Goal: Transaction & Acquisition: Purchase product/service

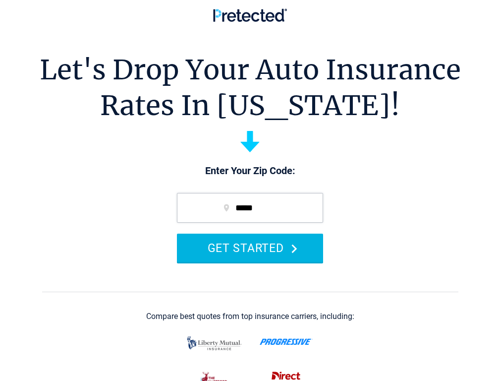
click at [241, 262] on button "GET STARTED" at bounding box center [250, 248] width 146 height 28
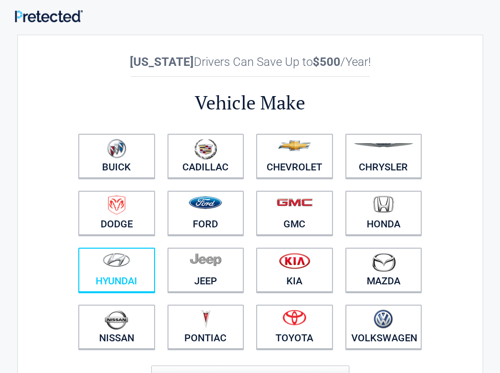
click at [149, 271] on figure at bounding box center [116, 264] width 65 height 22
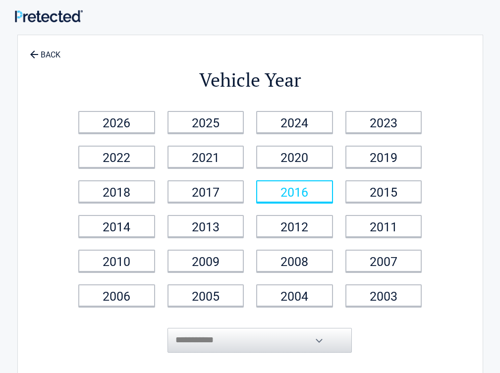
click at [319, 201] on link "2016" at bounding box center [294, 192] width 77 height 22
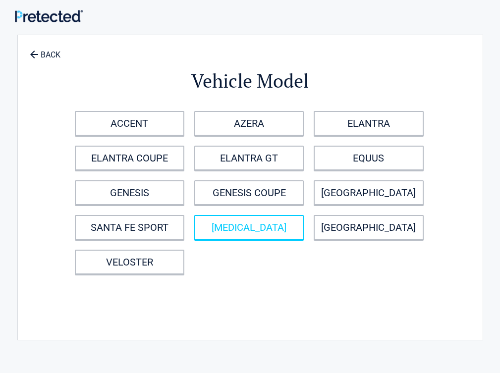
click at [303, 232] on link "[MEDICAL_DATA]" at bounding box center [249, 227] width 110 height 25
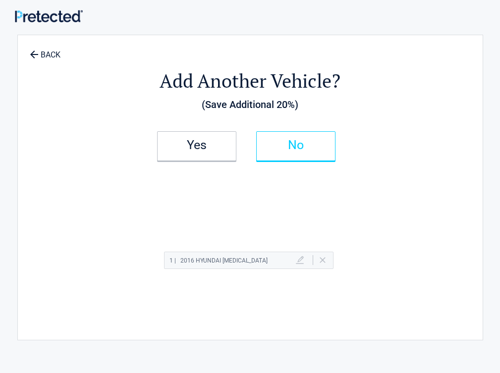
click at [325, 142] on h2 "No" at bounding box center [296, 145] width 59 height 7
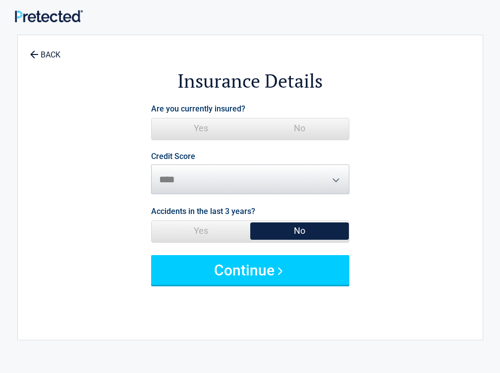
click at [349, 123] on span "No" at bounding box center [299, 129] width 99 height 20
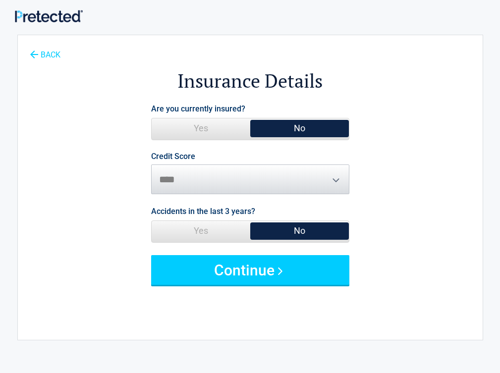
click at [37, 47] on link "BACK" at bounding box center [45, 50] width 35 height 17
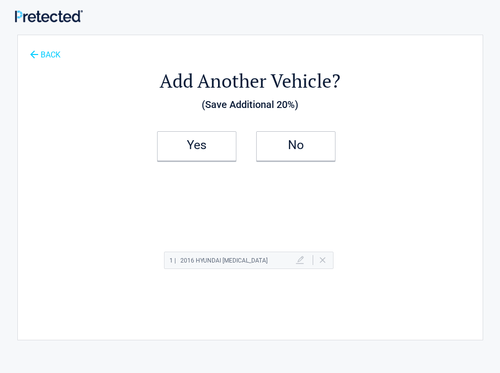
click at [34, 49] on link "BACK" at bounding box center [45, 50] width 35 height 17
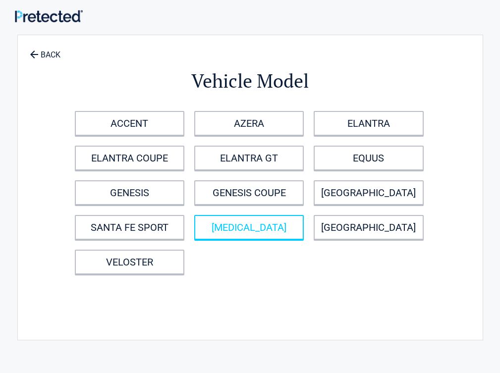
click at [301, 224] on link "[MEDICAL_DATA]" at bounding box center [249, 227] width 110 height 25
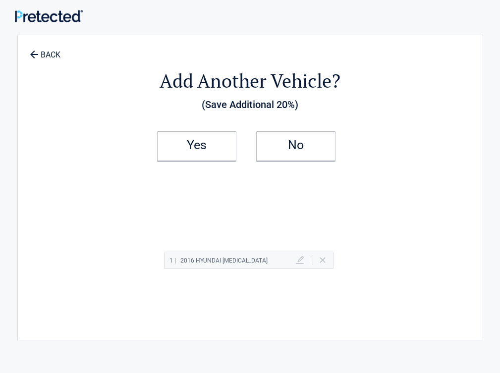
click at [209, 131] on li "Yes" at bounding box center [200, 146] width 99 height 42
click at [226, 149] on h2 "Yes" at bounding box center [197, 145] width 59 height 7
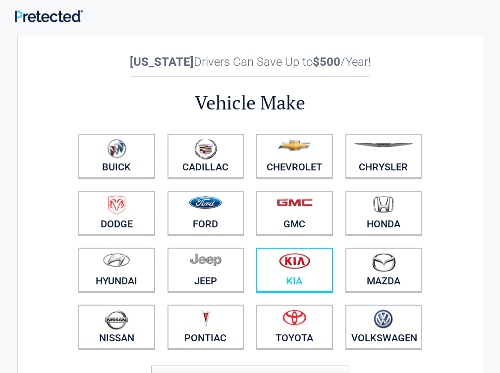
click at [327, 270] on figure at bounding box center [294, 264] width 65 height 22
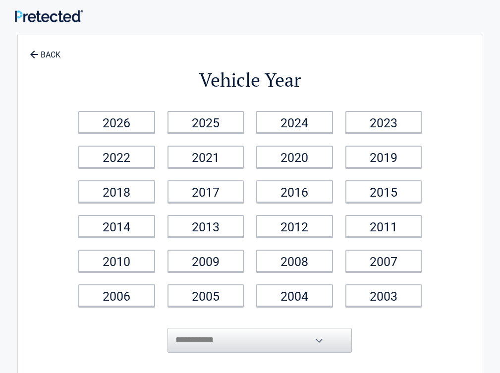
click at [340, 212] on li "2012" at bounding box center [294, 226] width 89 height 35
click at [333, 192] on link "2016" at bounding box center [294, 192] width 77 height 22
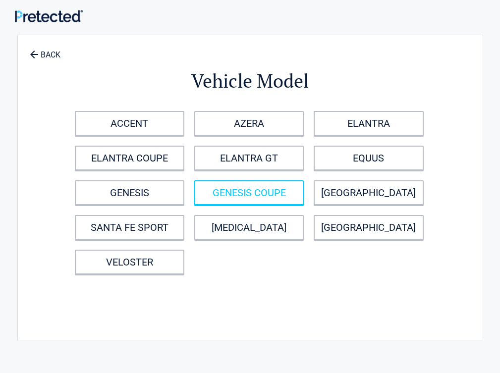
click at [304, 192] on link "GENESIS COUPE" at bounding box center [249, 193] width 110 height 25
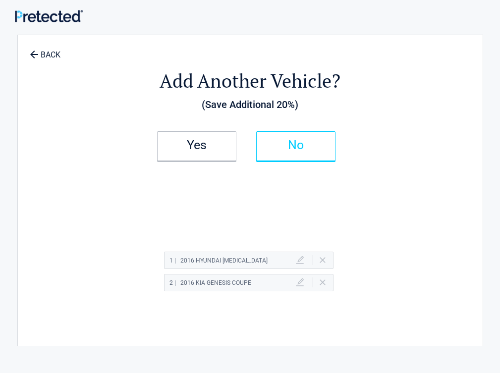
click at [336, 154] on link "No" at bounding box center [295, 146] width 79 height 30
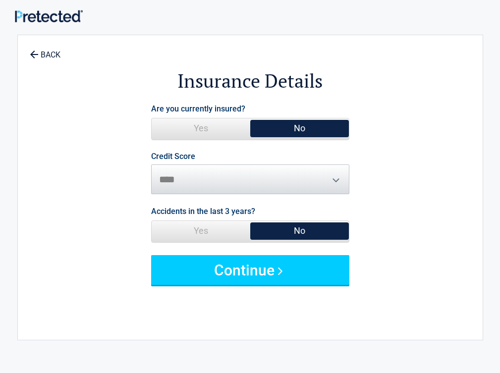
click at [349, 124] on span "No" at bounding box center [299, 129] width 99 height 20
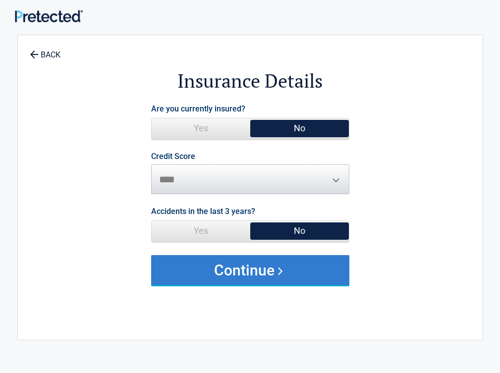
click at [331, 261] on button "Continue" at bounding box center [250, 270] width 198 height 30
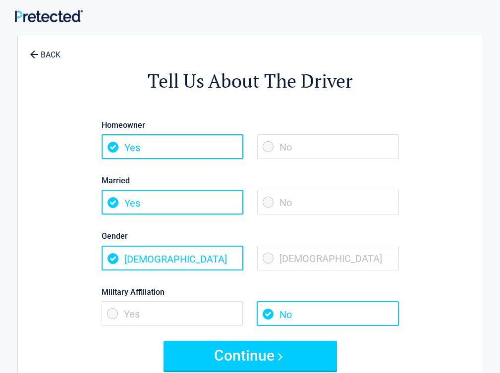
click at [364, 195] on span "No" at bounding box center [328, 202] width 142 height 25
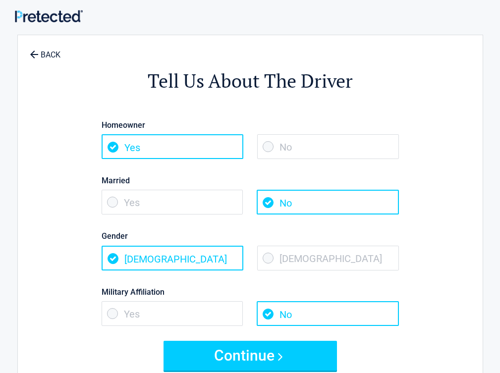
click at [366, 150] on span "No" at bounding box center [328, 146] width 142 height 25
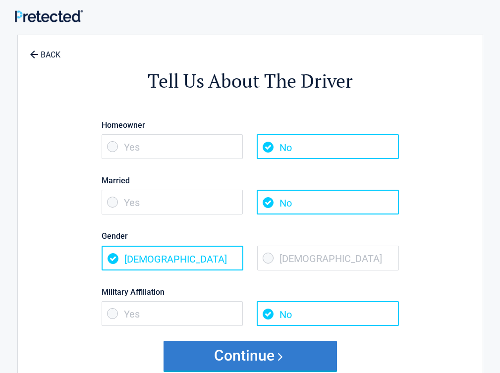
click at [287, 355] on button "Continue" at bounding box center [251, 356] width 174 height 30
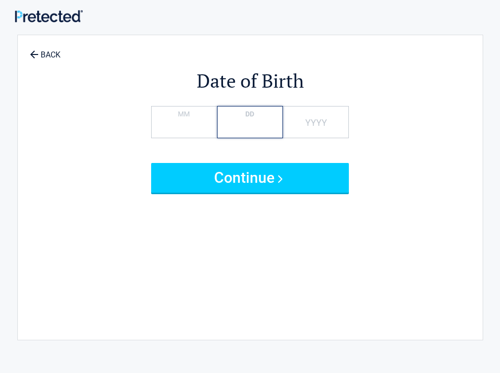
type input "*"
type input "**"
type input "****"
click at [151, 163] on button "Continue" at bounding box center [250, 178] width 198 height 30
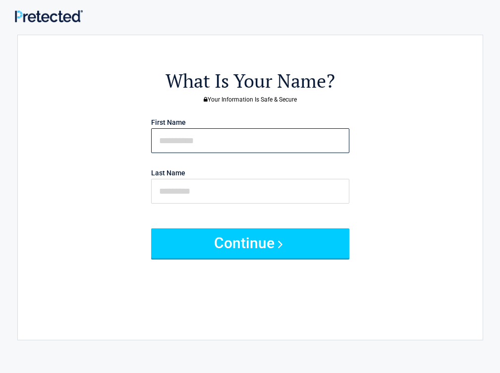
click at [262, 140] on input "text" at bounding box center [250, 140] width 198 height 25
click at [297, 150] on input "text" at bounding box center [250, 140] width 198 height 25
click at [297, 143] on input "text" at bounding box center [250, 140] width 198 height 25
type input "*******"
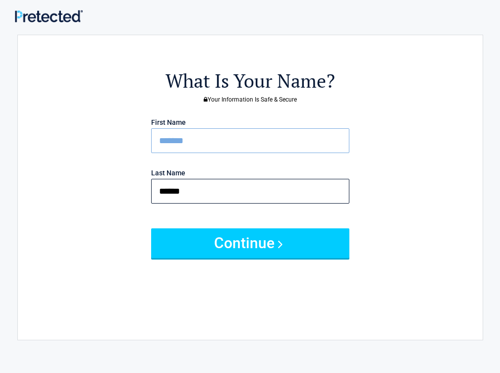
type input "******"
click at [151, 229] on button "Continue" at bounding box center [250, 244] width 198 height 30
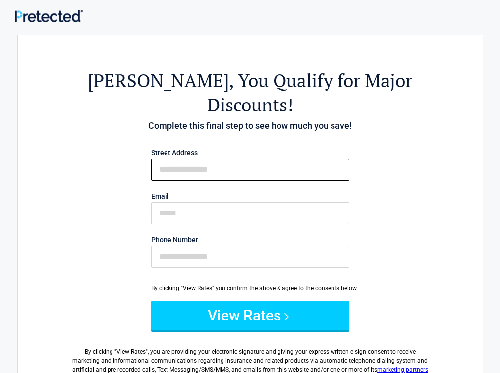
click at [297, 159] on input "First Name" at bounding box center [250, 170] width 198 height 22
type input "**********"
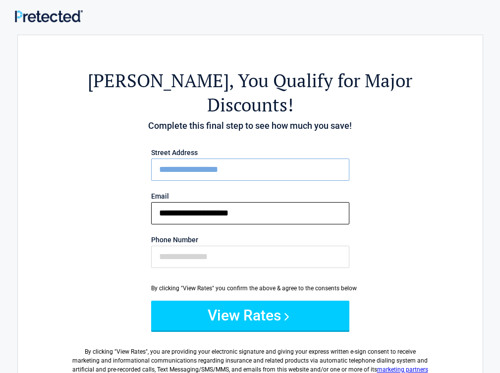
type input "**********"
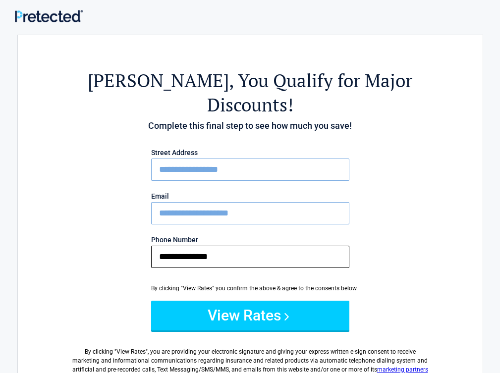
type input "**********"
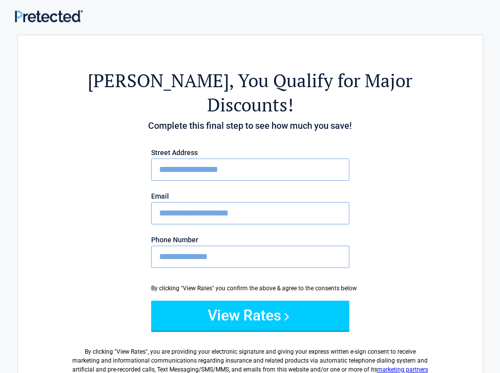
click at [151, 301] on button "View Rates" at bounding box center [250, 316] width 198 height 30
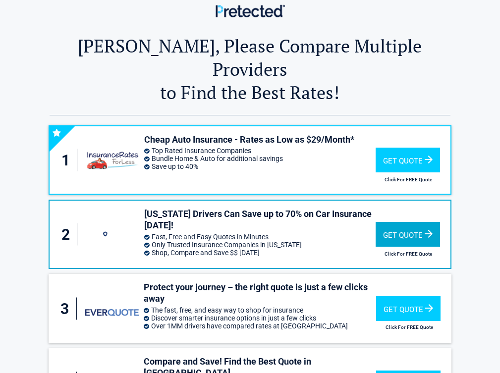
click at [375, 214] on h3 "[US_STATE] Drivers Can Save up to 70% on Car Insurance [DATE]!" at bounding box center [259, 219] width 231 height 23
